Goal: Browse casually

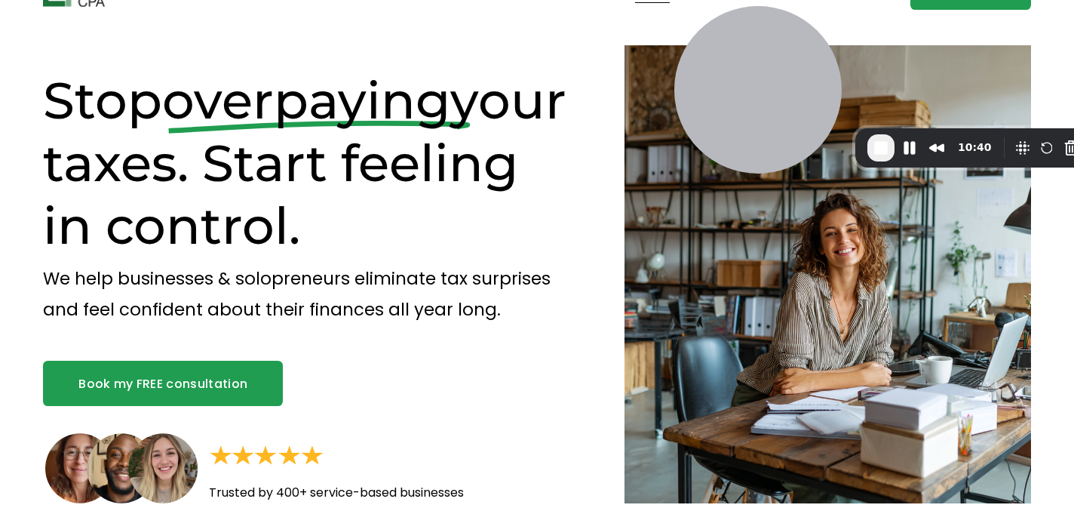
scroll to position [38, 0]
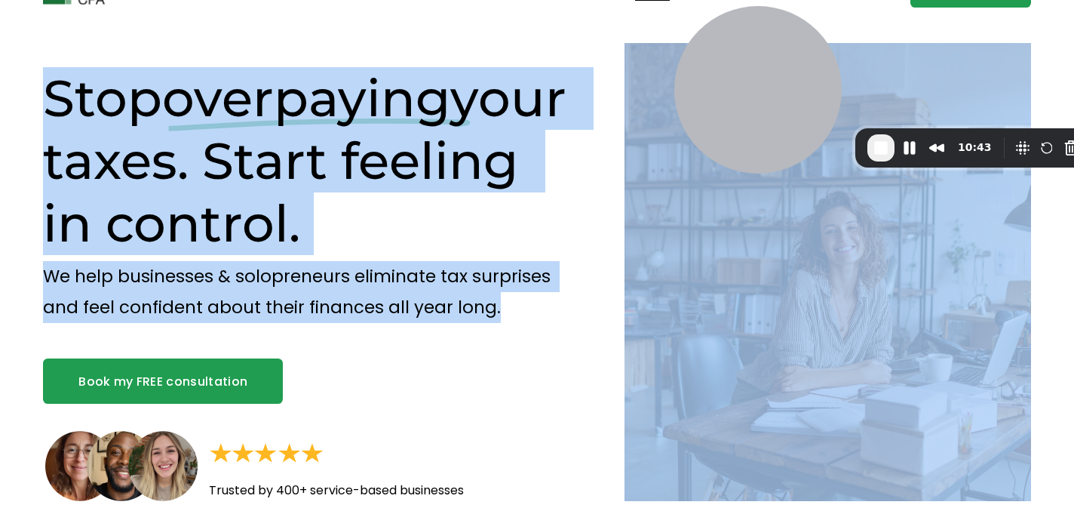
drag, startPoint x: 503, startPoint y: 314, endPoint x: 41, endPoint y: 114, distance: 503.6
click at [41, 114] on div "Stop overpaying your taxes. Start feeling in control. We help businesses & solo…" at bounding box center [537, 284] width 1074 height 530
click at [282, 44] on div "Stop overpaying your taxes. Start feeling in control. We help businesses & solo…" at bounding box center [537, 284] width 1074 height 530
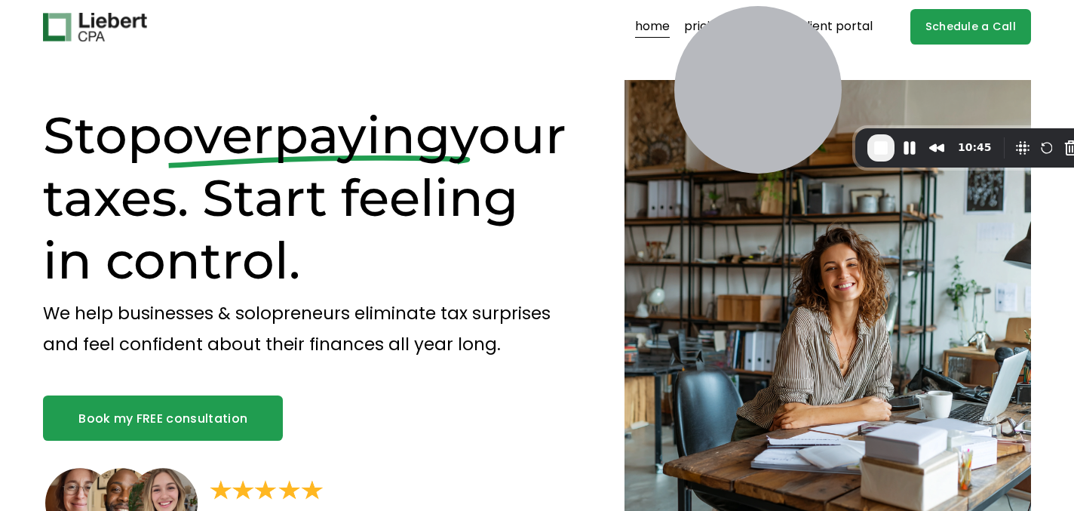
scroll to position [0, 0]
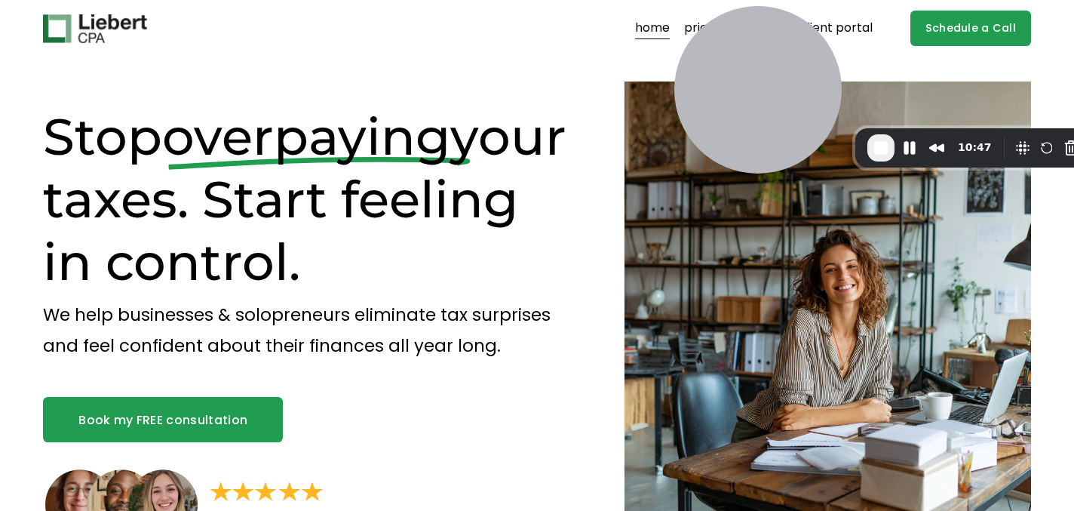
drag, startPoint x: 505, startPoint y: 271, endPoint x: 118, endPoint y: 156, distance: 404.4
click at [118, 156] on h1 "Stop overpaying your taxes. Start feeling in control." at bounding box center [308, 200] width 531 height 188
click at [342, 51] on div "Skip to Content home pricing our firm client portal" at bounding box center [537, 28] width 1074 height 57
